Goal: Complete application form

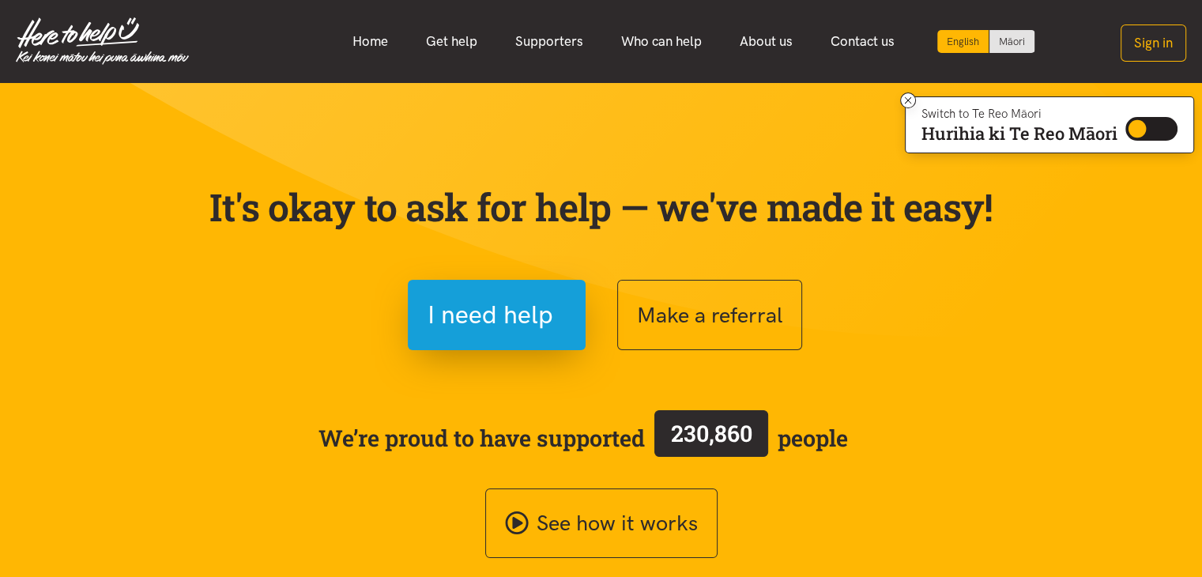
click at [450, 38] on link "Get help" at bounding box center [451, 41] width 89 height 34
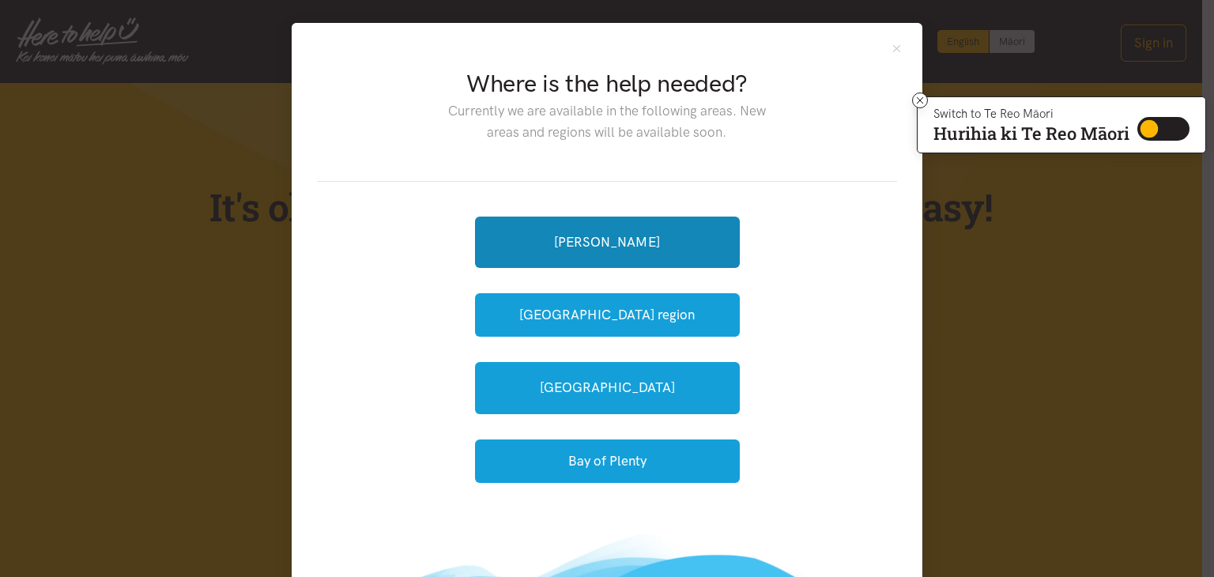
click at [621, 242] on link "[PERSON_NAME]" at bounding box center [607, 241] width 265 height 51
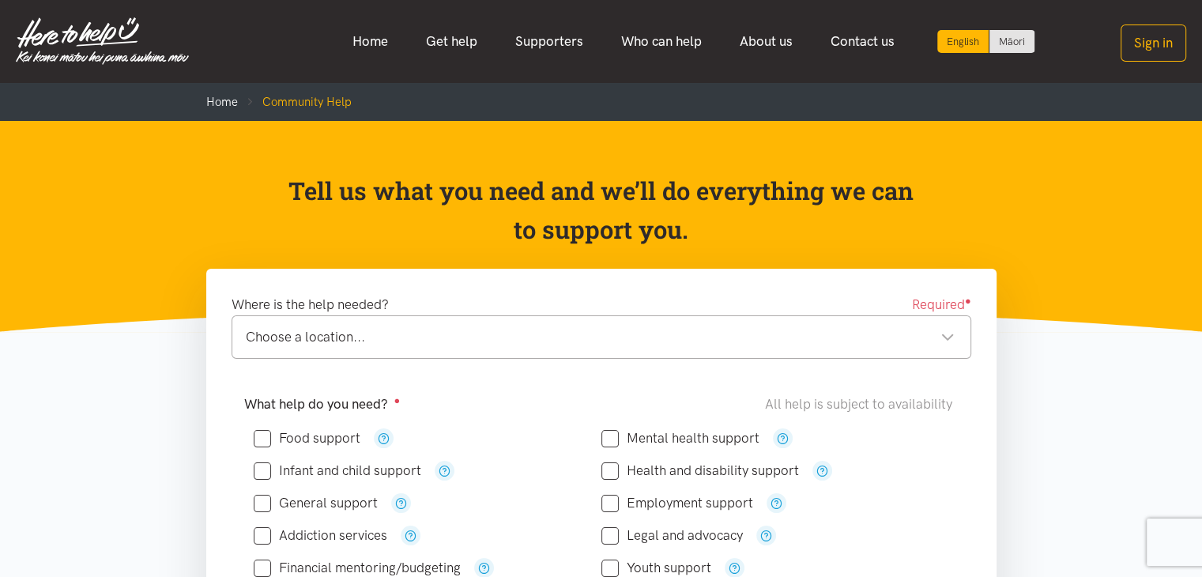
click at [373, 332] on div "Choose a location..." at bounding box center [600, 336] width 709 height 21
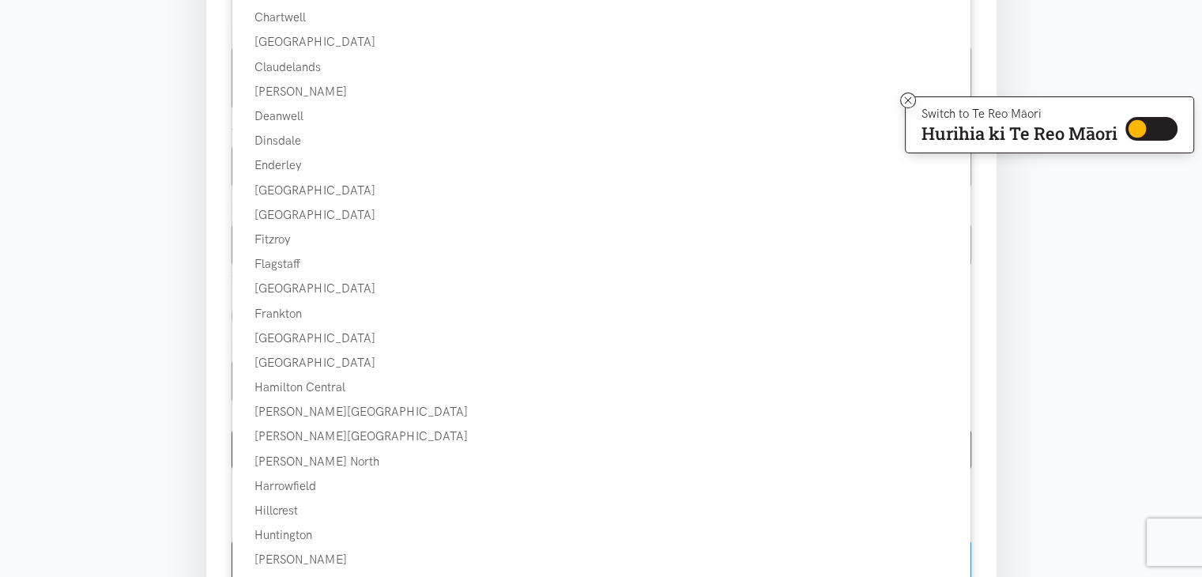
scroll to position [711, 0]
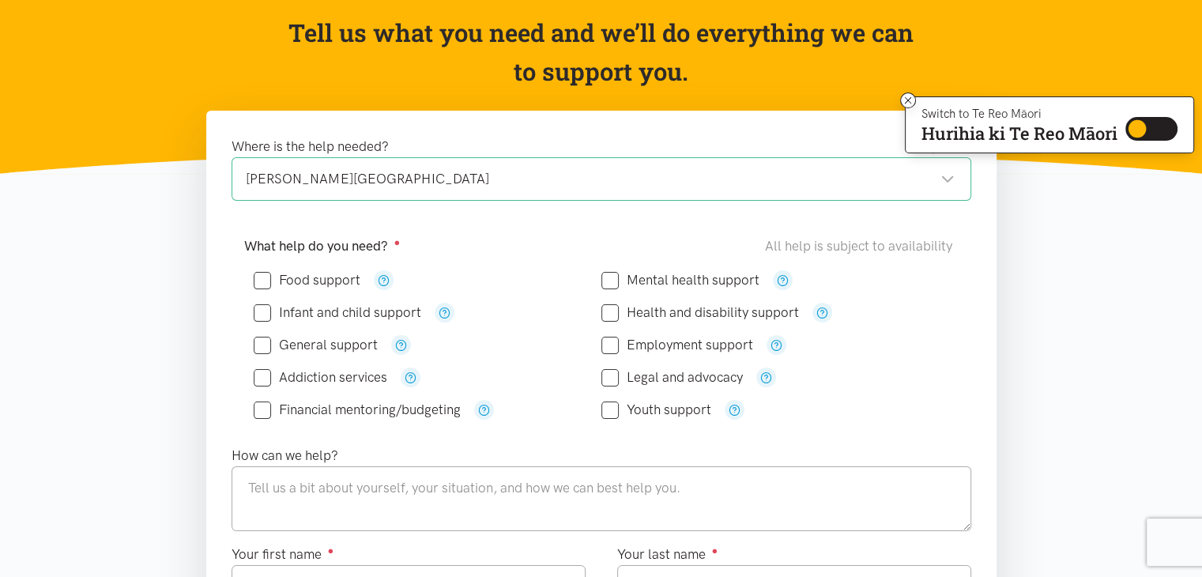
click at [330, 277] on input "Food support" at bounding box center [307, 279] width 107 height 13
checkbox input "true"
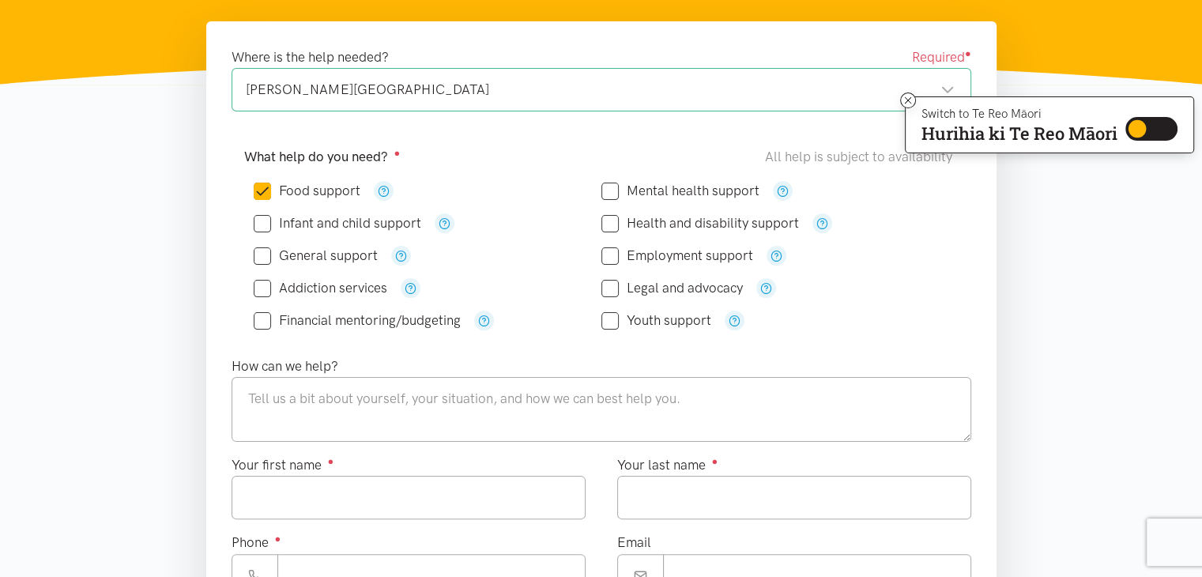
scroll to position [316, 0]
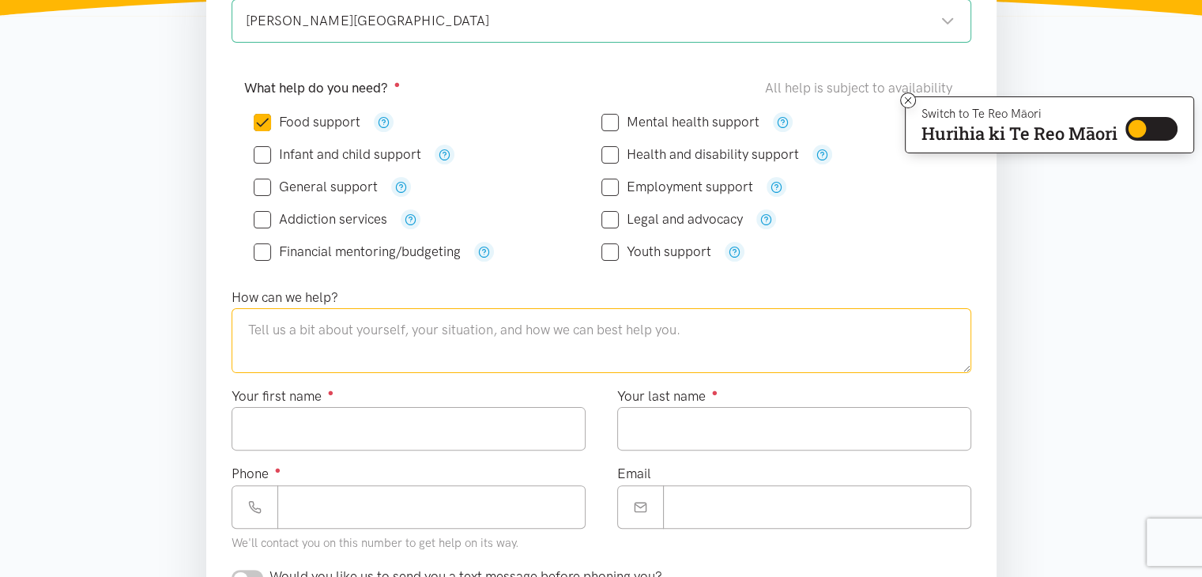
click at [374, 333] on textarea at bounding box center [600, 340] width 739 height 65
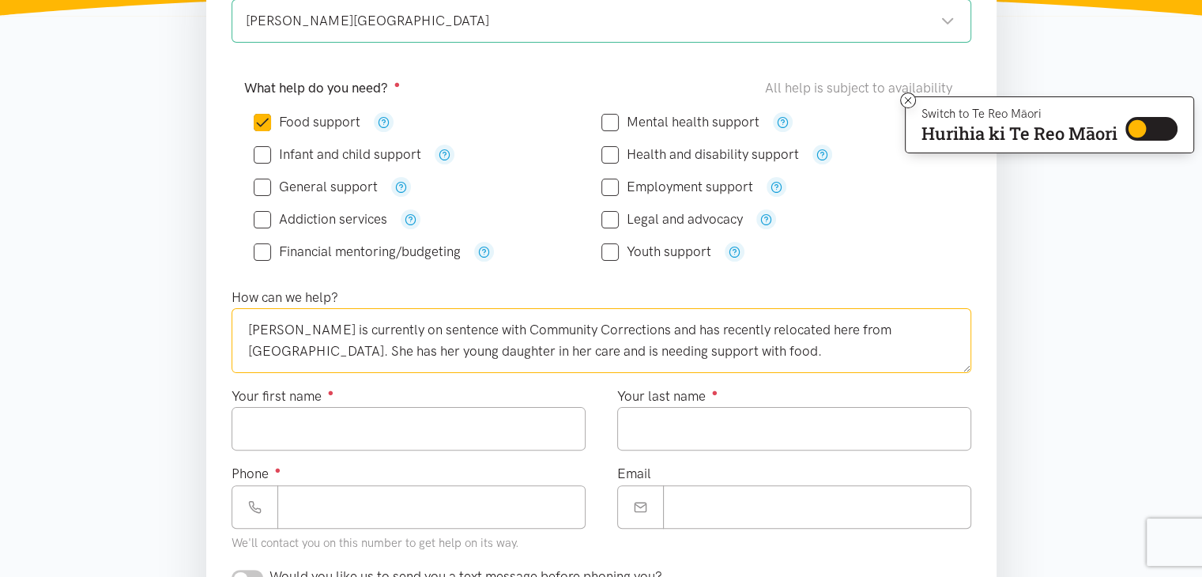
type textarea "Vanessa is currently on sentence with Community Corrections and has recently re…"
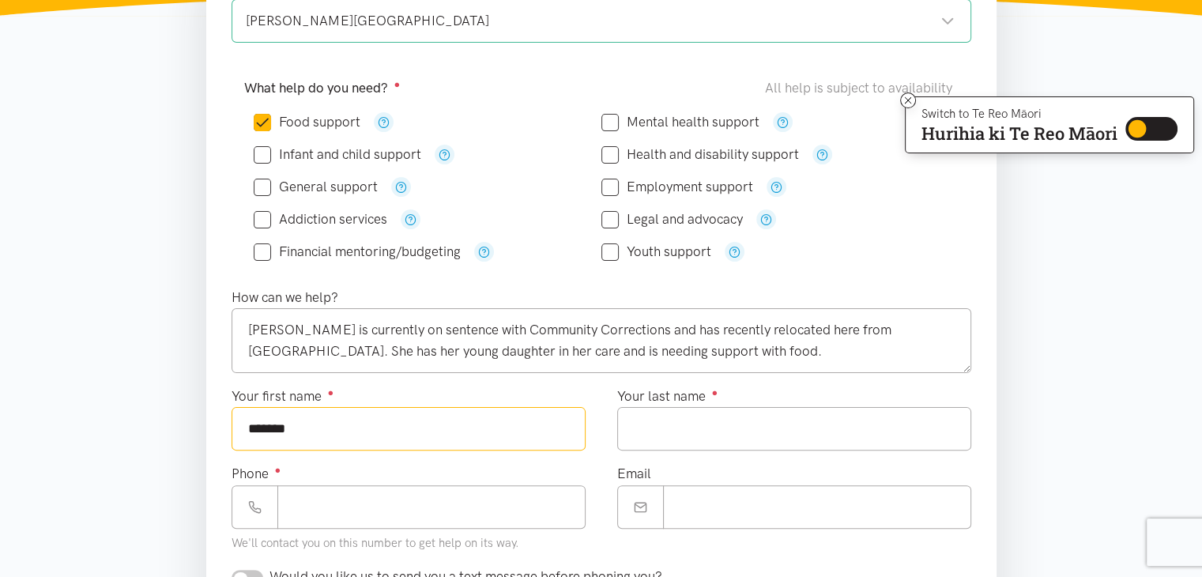
type input "*******"
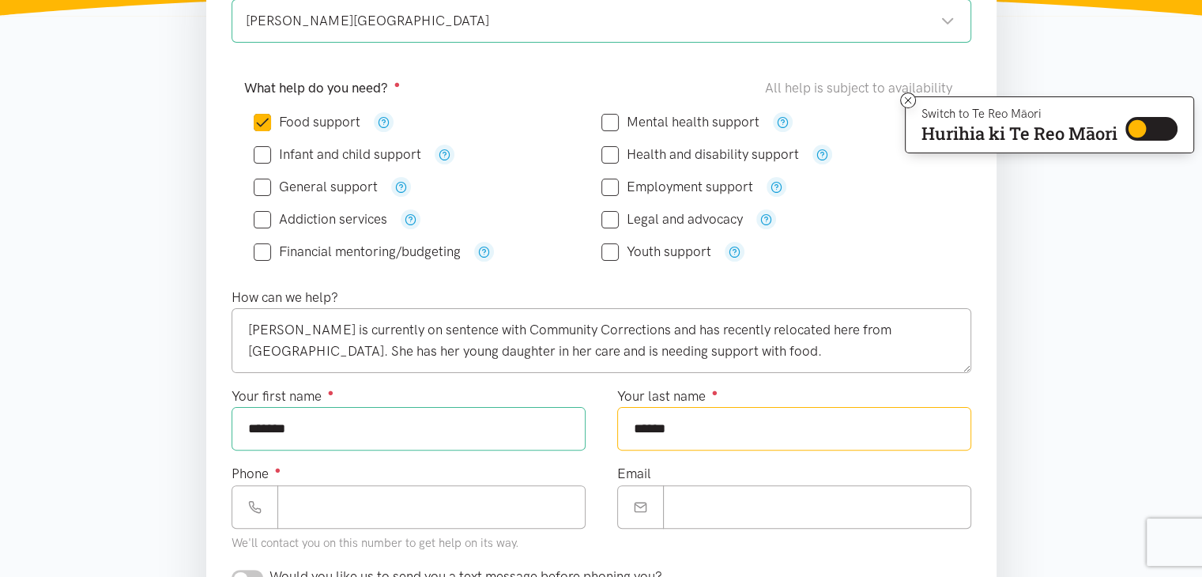
type input "******"
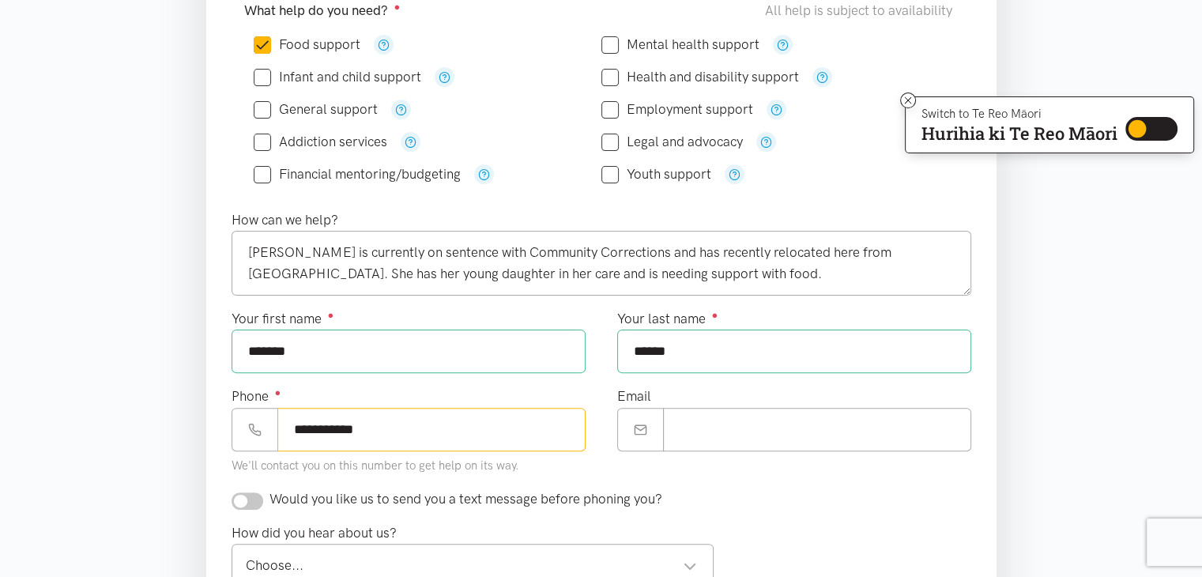
scroll to position [474, 0]
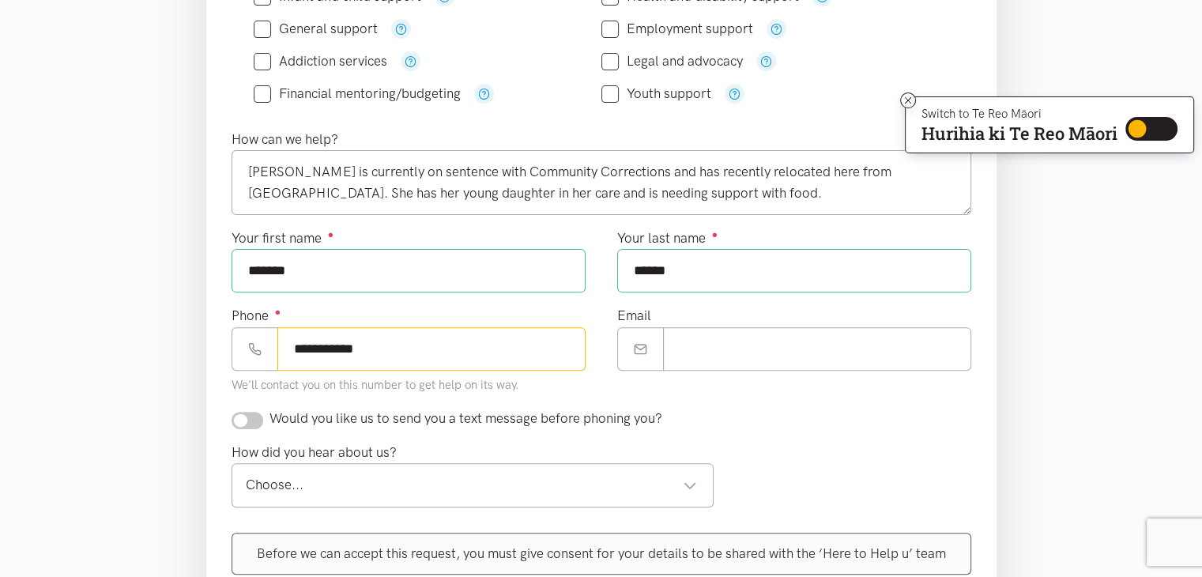
type input "**********"
click at [250, 412] on input "checkbox" at bounding box center [247, 420] width 32 height 17
checkbox input "true"
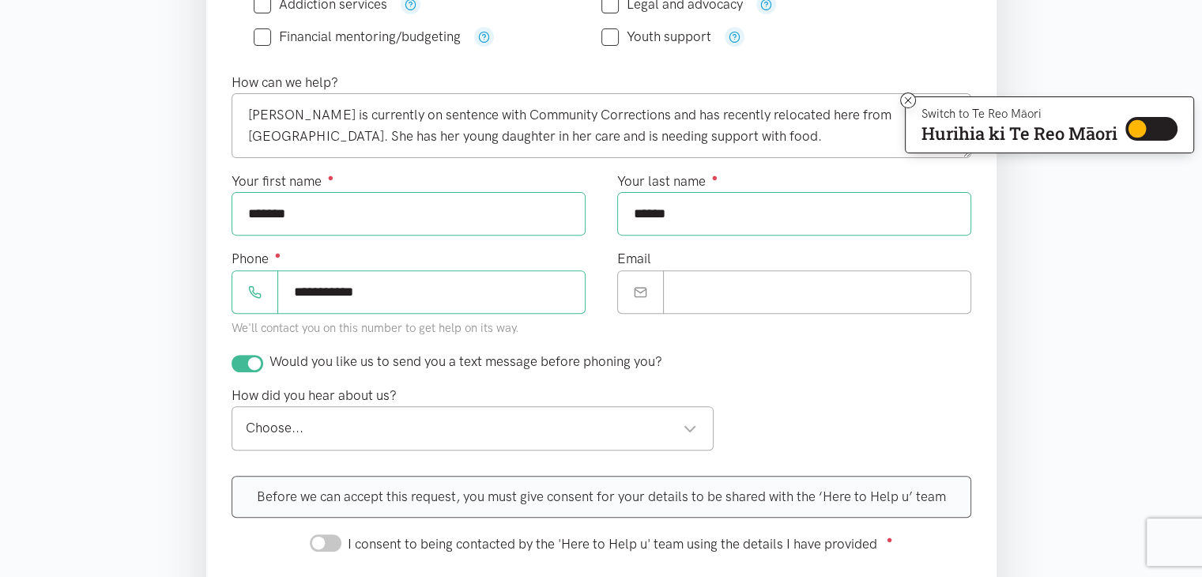
scroll to position [711, 0]
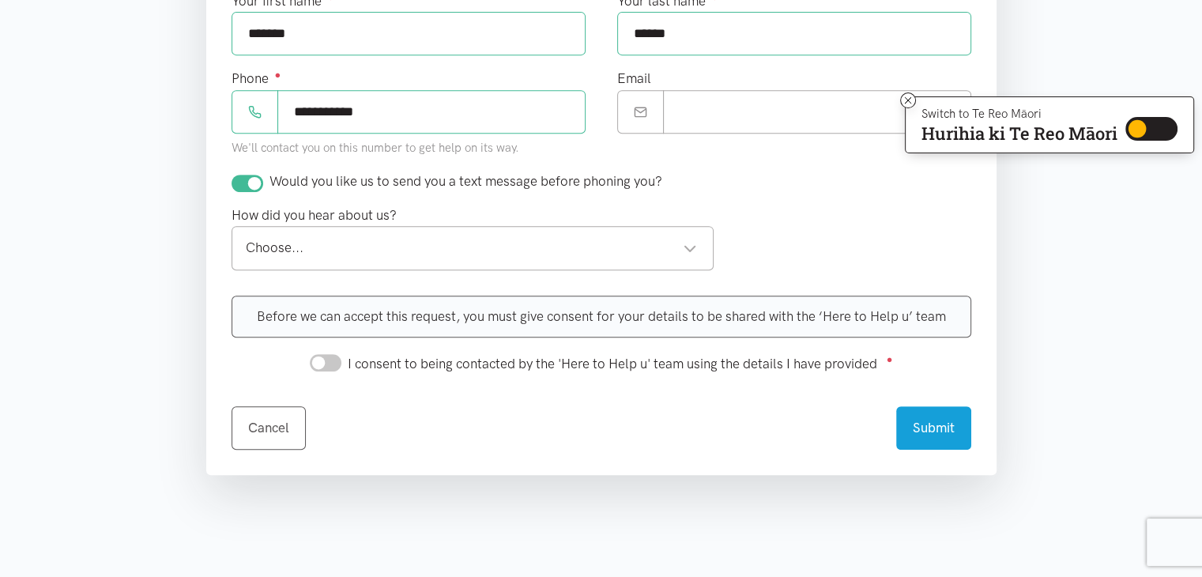
click at [354, 244] on div "Choose..." at bounding box center [472, 247] width 452 height 21
click at [322, 368] on div "I consent to being contacted by the 'Here to Help u' team using the details I h…" at bounding box center [601, 362] width 583 height 24
click at [325, 364] on input "I consent to being contacted by the 'Here to Help u' team using the details I h…" at bounding box center [326, 362] width 32 height 17
checkbox input "true"
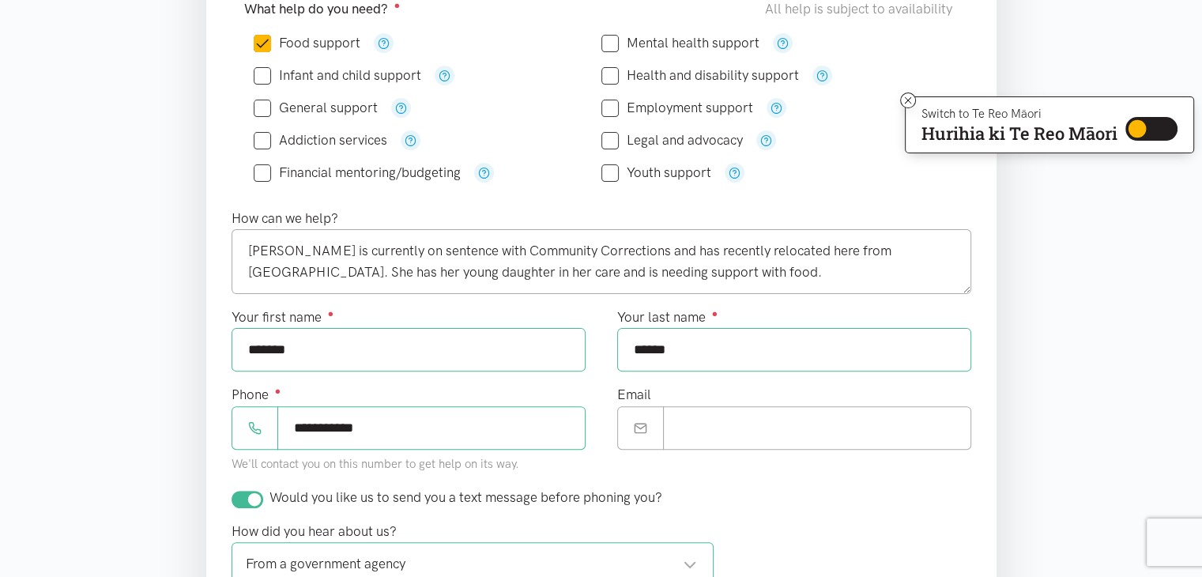
scroll to position [316, 0]
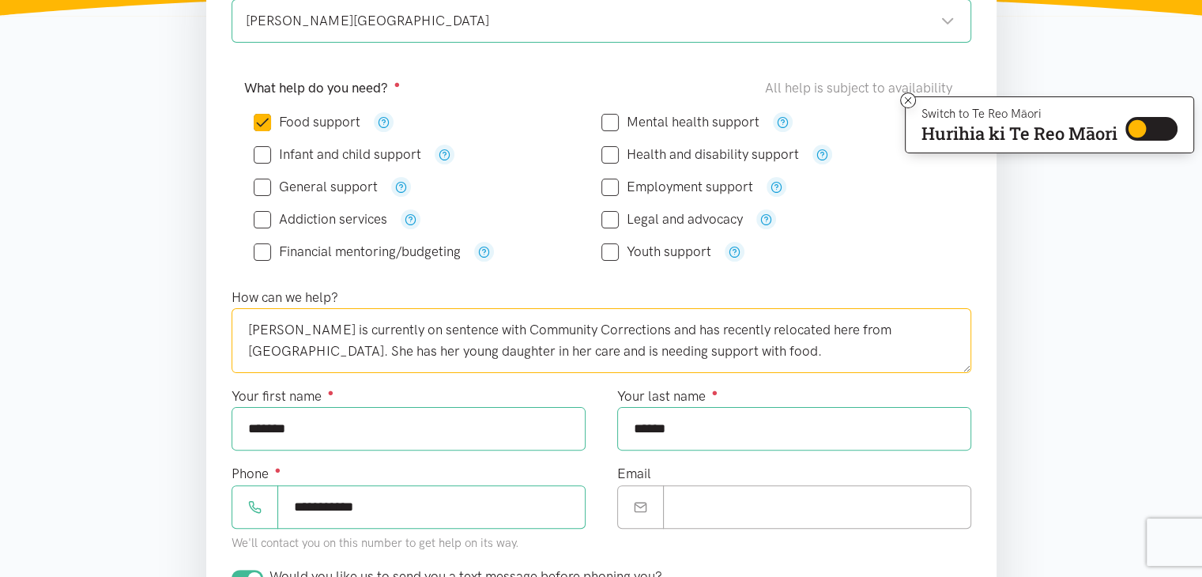
drag, startPoint x: 672, startPoint y: 345, endPoint x: 68, endPoint y: 329, distance: 604.6
click at [68, 329] on section "Where is the help needed? Required ● Hamilton East Hamilton East Hamilton locat…" at bounding box center [601, 462] width 1202 height 1018
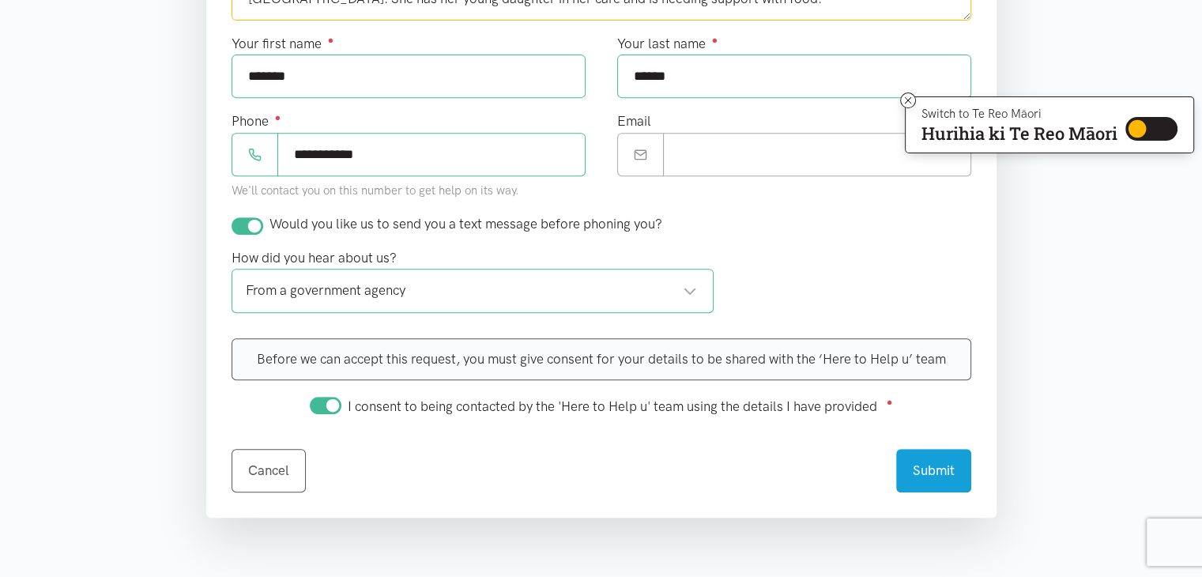
scroll to position [711, 0]
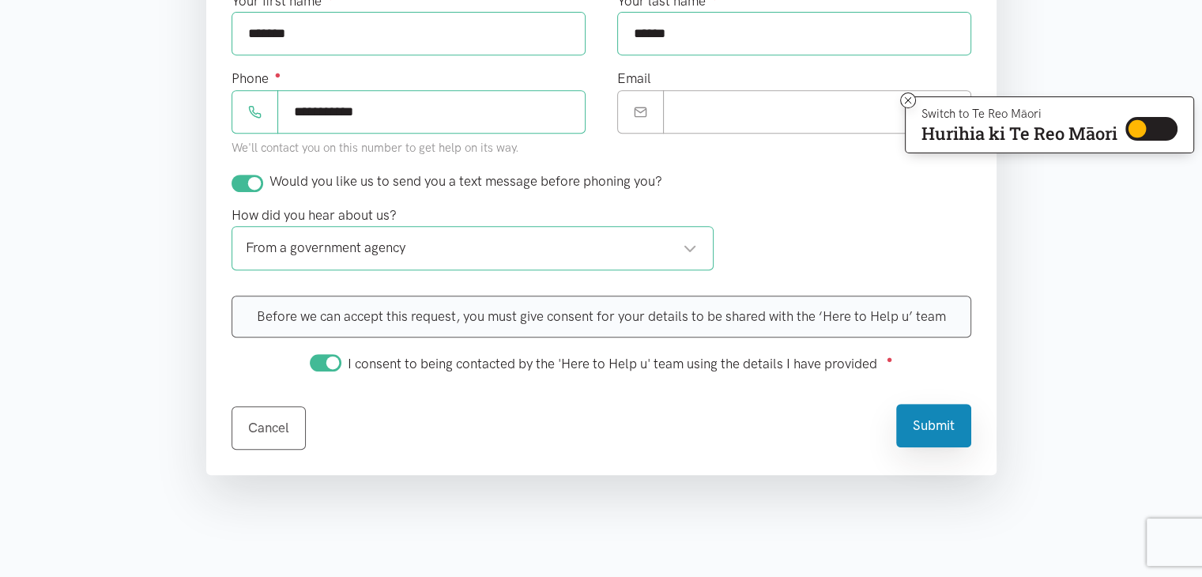
click at [923, 425] on button "Submit" at bounding box center [933, 425] width 75 height 43
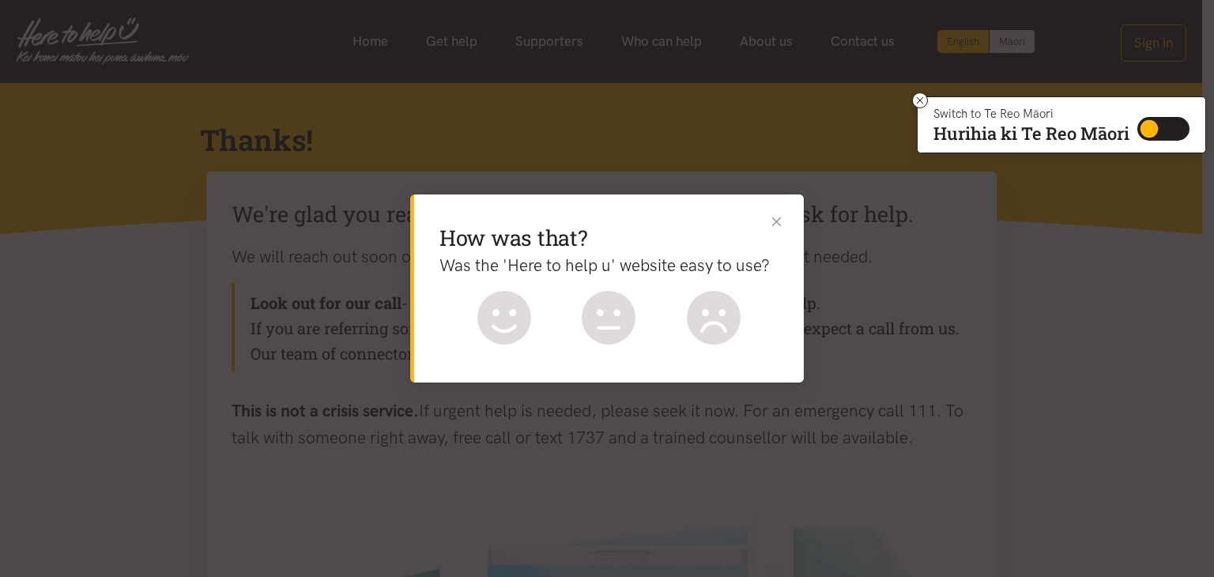
click at [781, 227] on button "Close" at bounding box center [776, 221] width 17 height 17
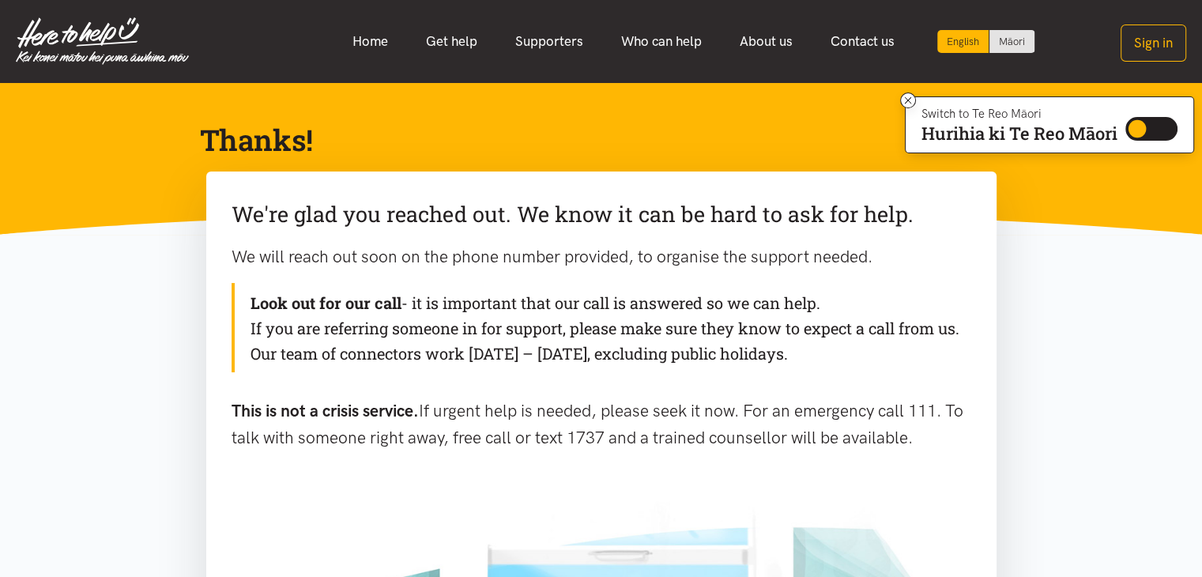
click at [436, 46] on link "Get help" at bounding box center [451, 41] width 89 height 34
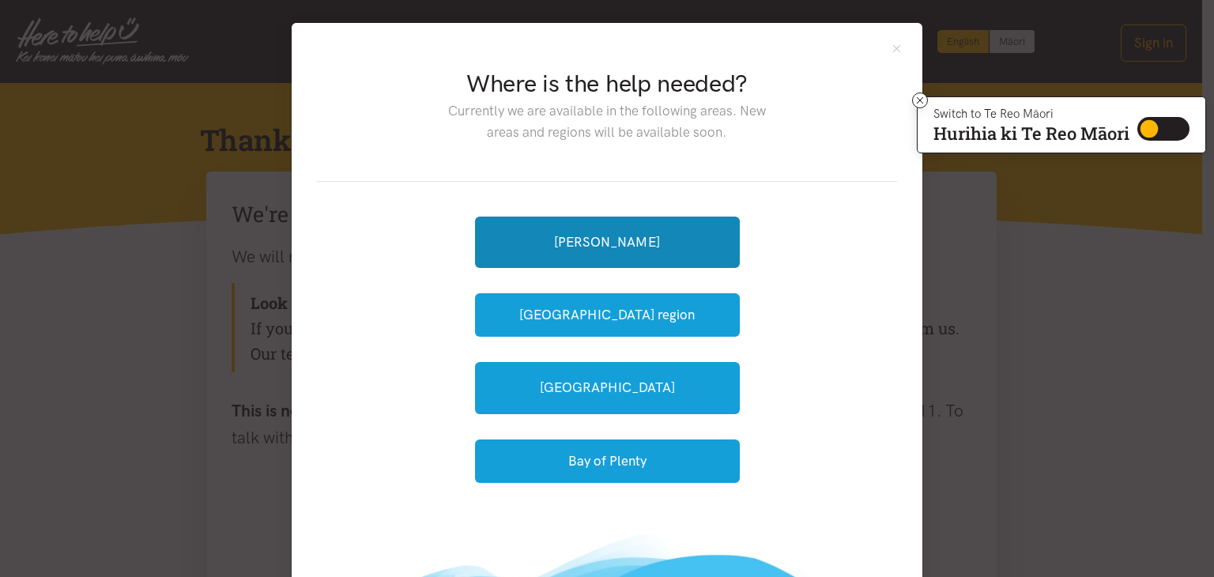
click at [618, 239] on link "[PERSON_NAME]" at bounding box center [607, 241] width 265 height 51
